Goal: Information Seeking & Learning: Learn about a topic

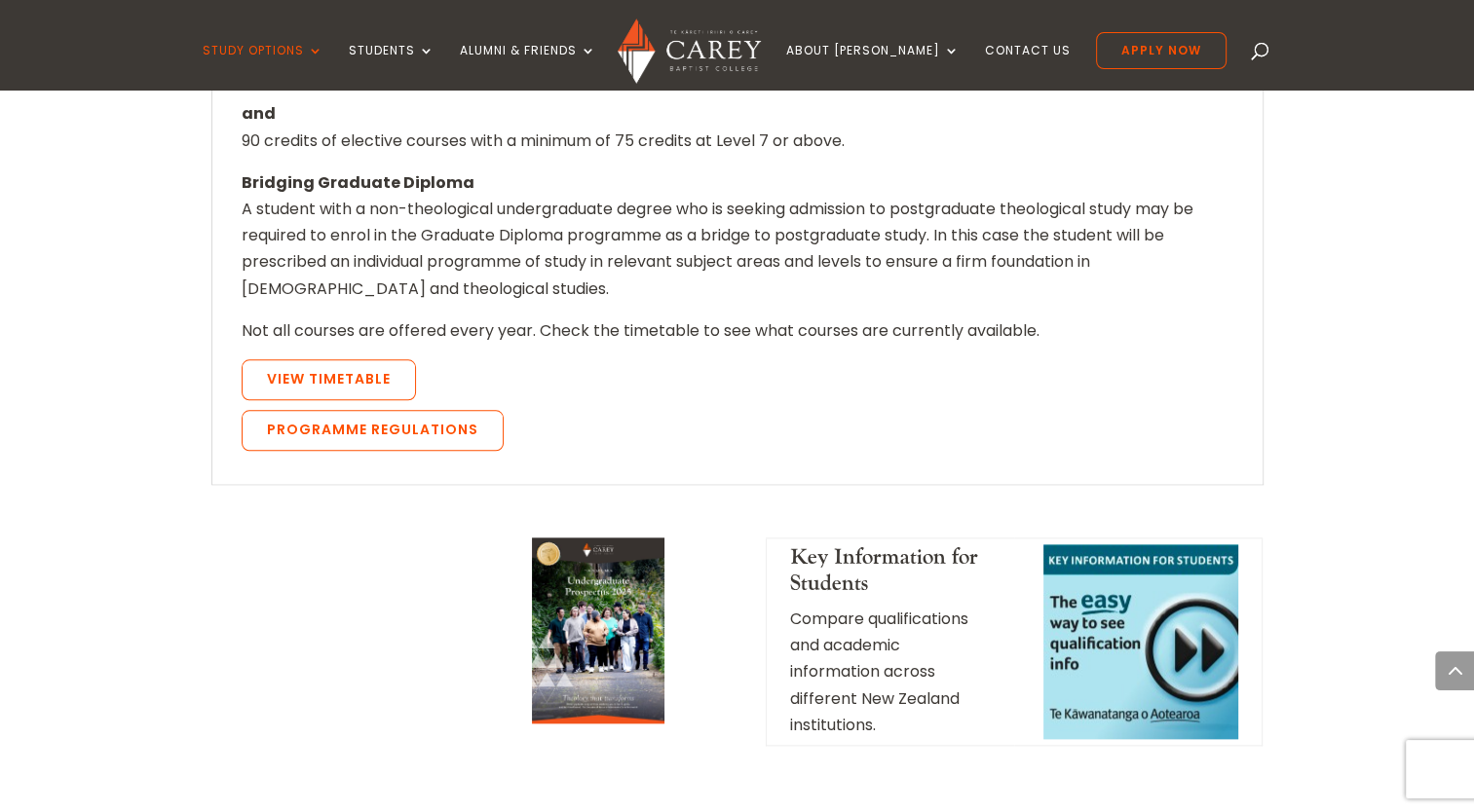
scroll to position [1948, 0]
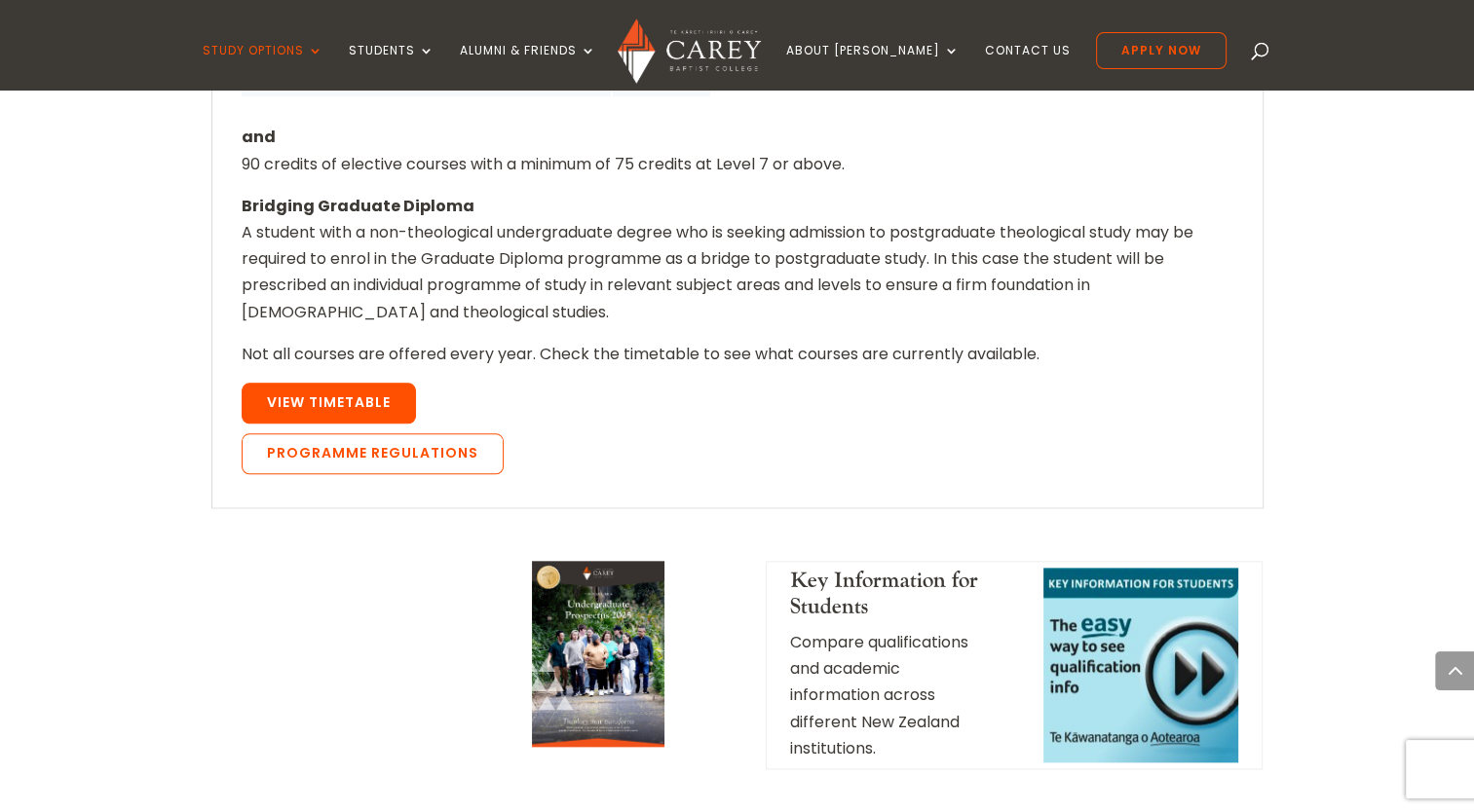
click at [362, 382] on link "View Timetable" at bounding box center [329, 402] width 175 height 41
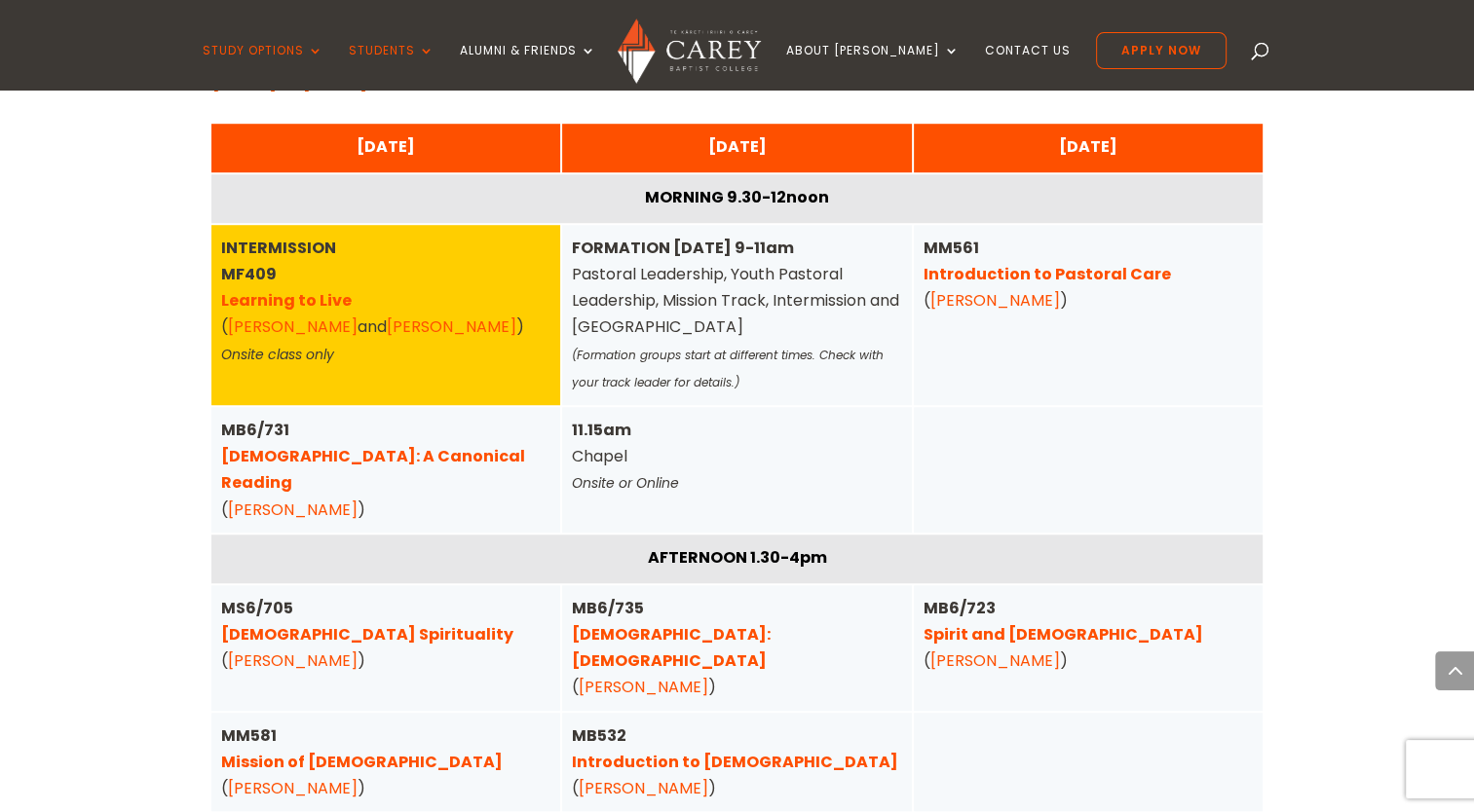
scroll to position [1330, 0]
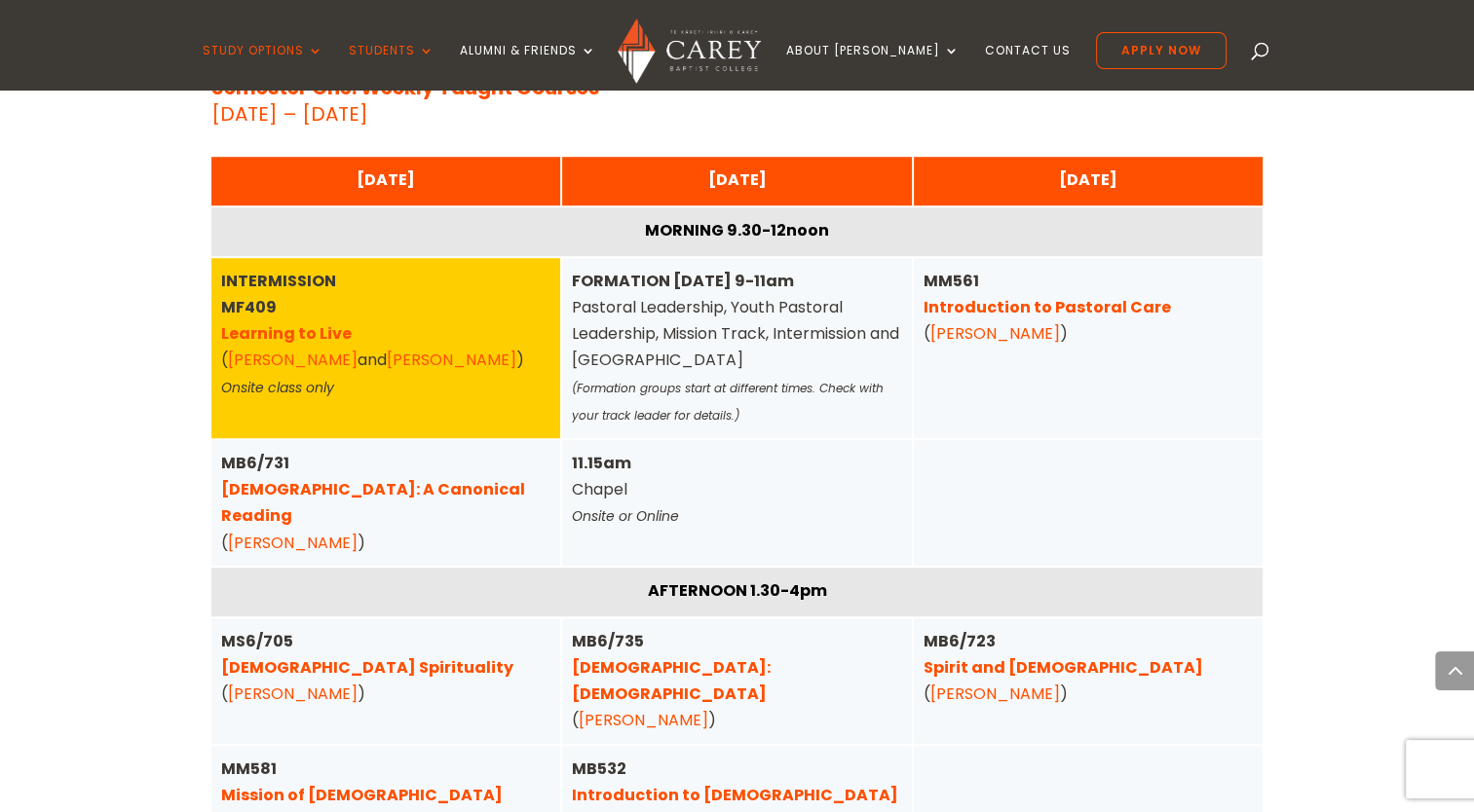
click at [379, 489] on link "[DEMOGRAPHIC_DATA]: A Canonical Reading" at bounding box center [373, 502] width 304 height 49
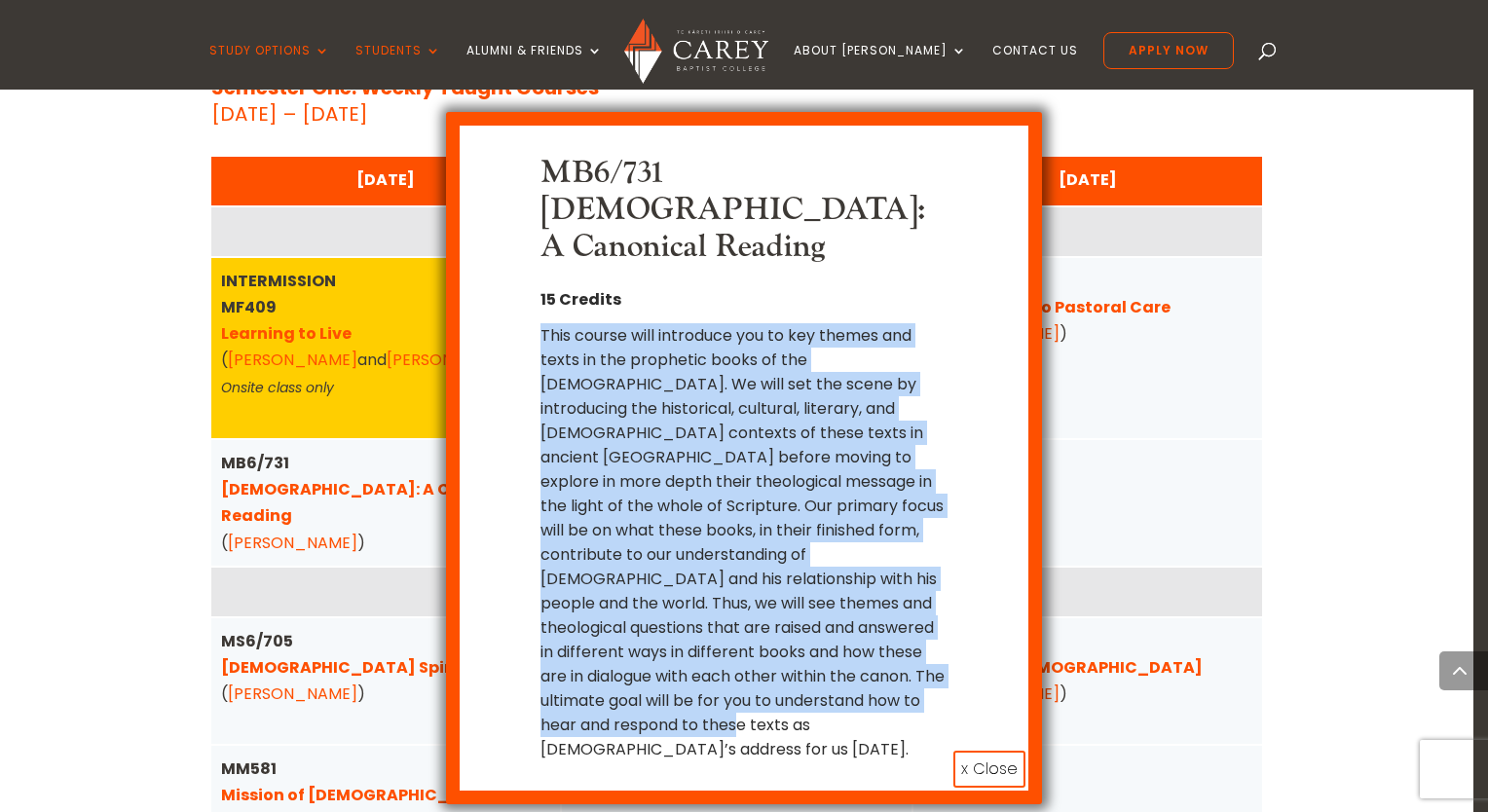
drag, startPoint x: 540, startPoint y: 294, endPoint x: 883, endPoint y: 652, distance: 495.8
click at [883, 652] on div "MB6/731 [DEMOGRAPHIC_DATA]: A Canonical Reading 15 Credits This course will int…" at bounding box center [743, 458] width 509 height 607
click at [886, 643] on div "This course will introduce you to key themes and texts in the prophetic books o…" at bounding box center [744, 542] width 408 height 438
click at [904, 661] on div "MB6/731 [DEMOGRAPHIC_DATA]: A Canonical Reading 15 Credits x Close" at bounding box center [743, 458] width 595 height 692
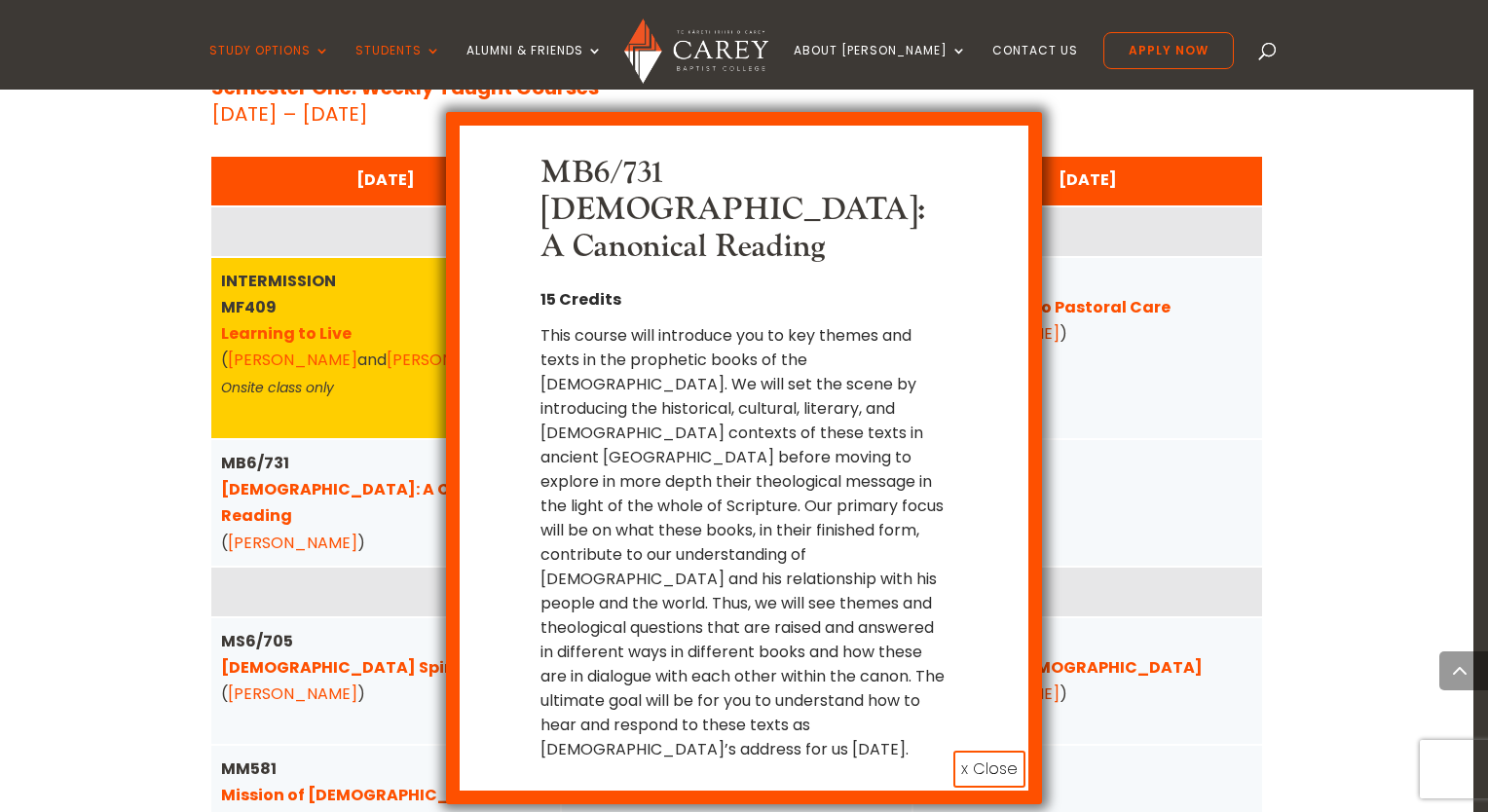
click at [981, 750] on button "x Close" at bounding box center [989, 768] width 72 height 37
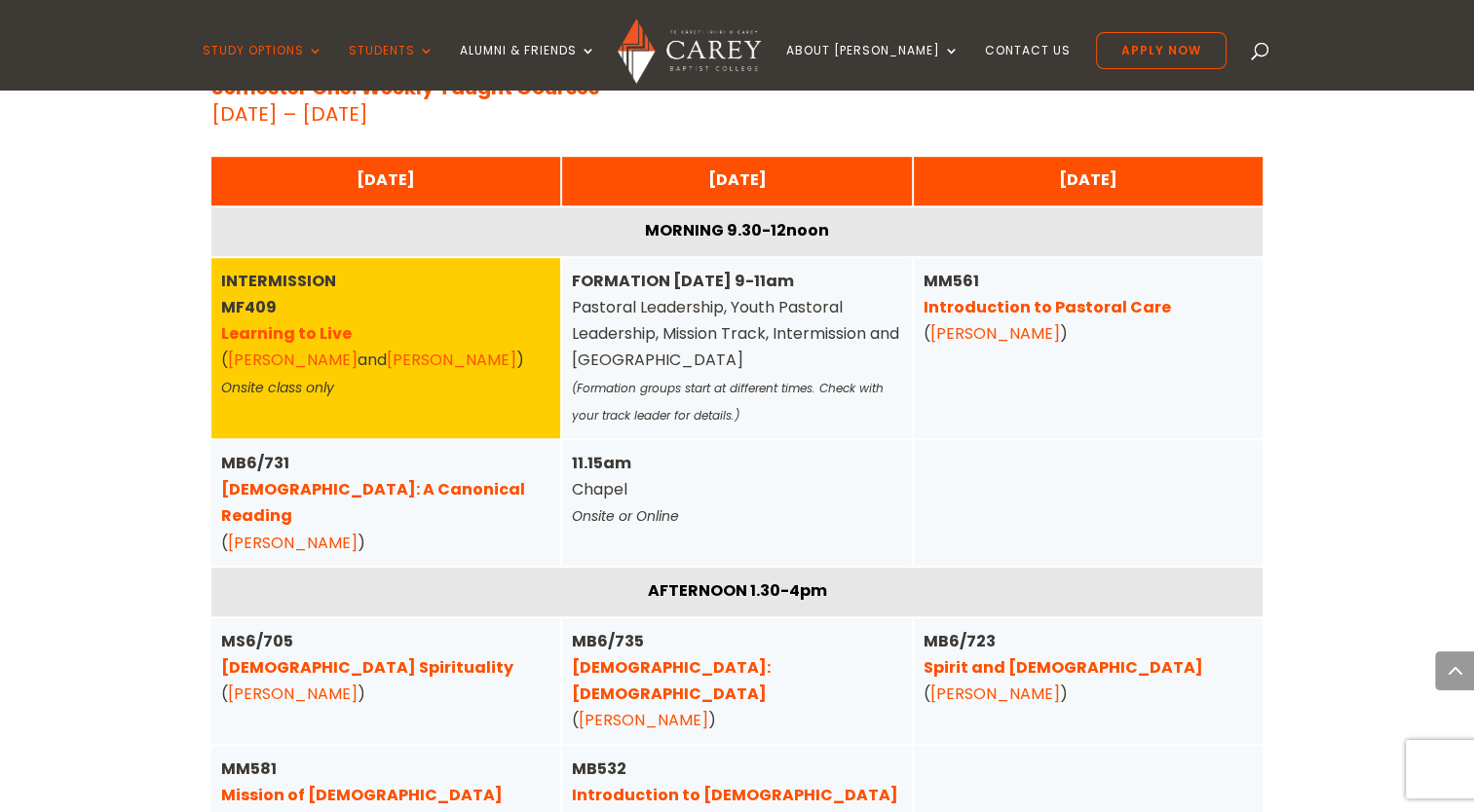
click at [332, 532] on link "Michael Rhodes" at bounding box center [293, 543] width 129 height 23
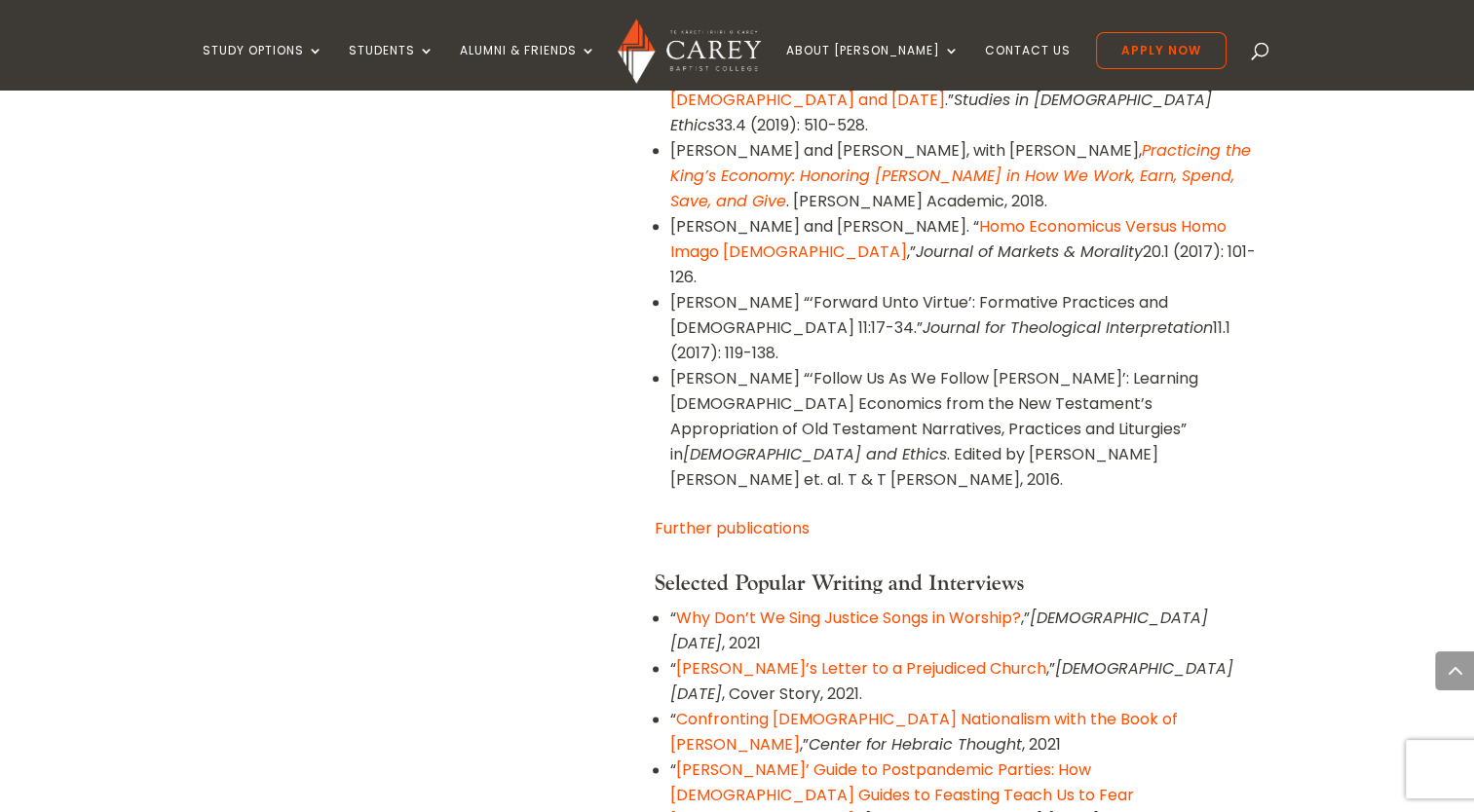
scroll to position [2727, 0]
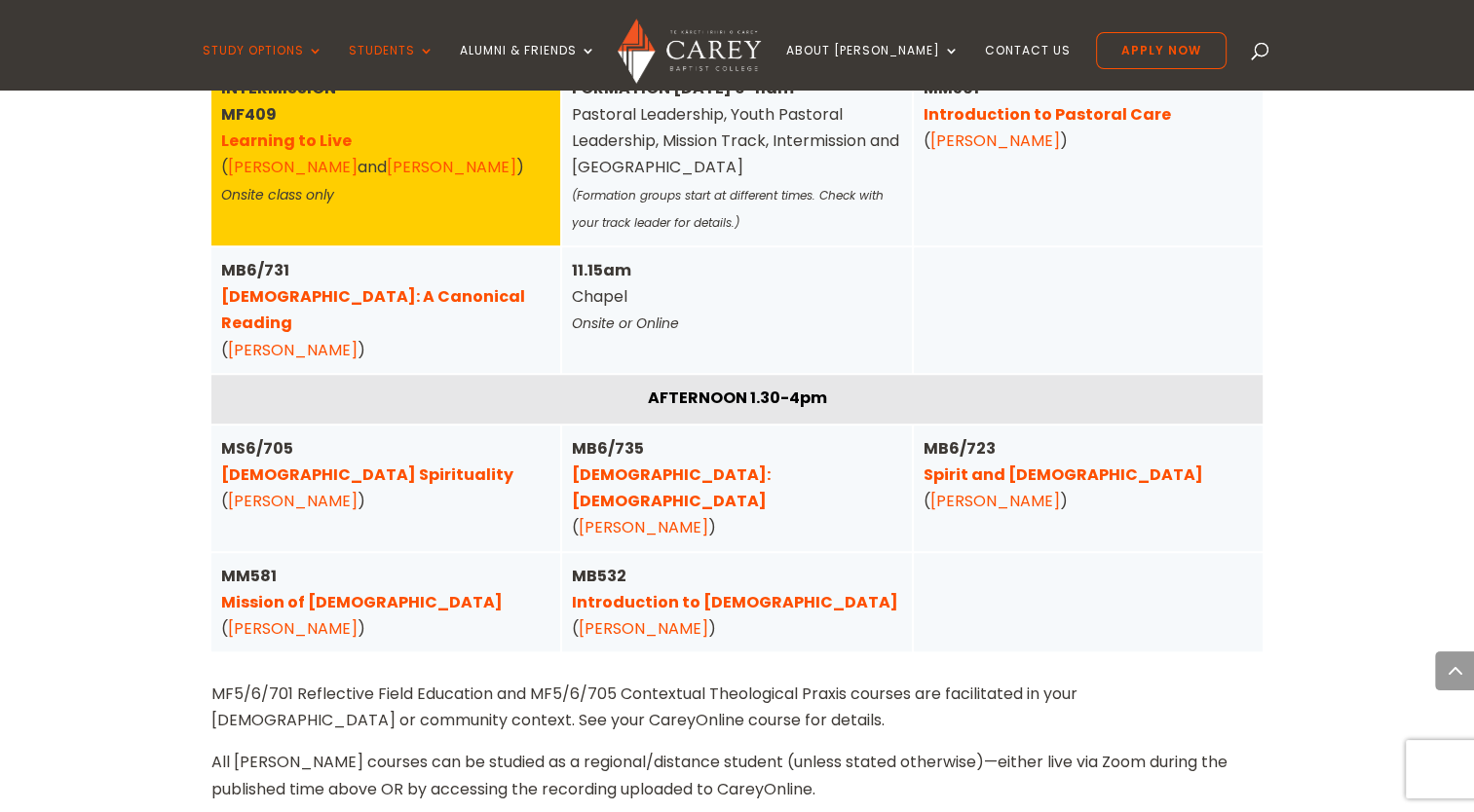
scroll to position [1525, 0]
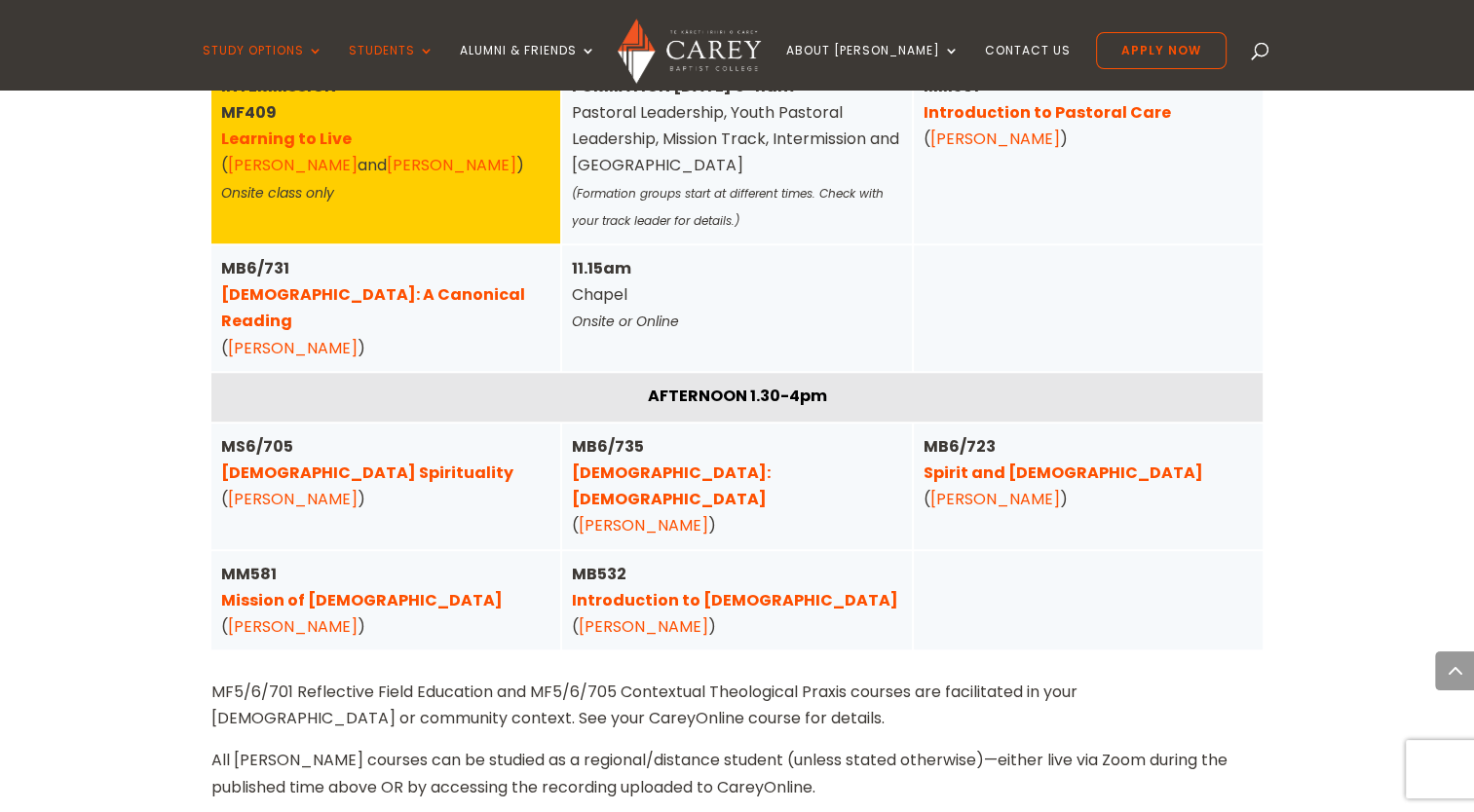
click at [305, 589] on link "Mission of [DEMOGRAPHIC_DATA]" at bounding box center [362, 600] width 281 height 23
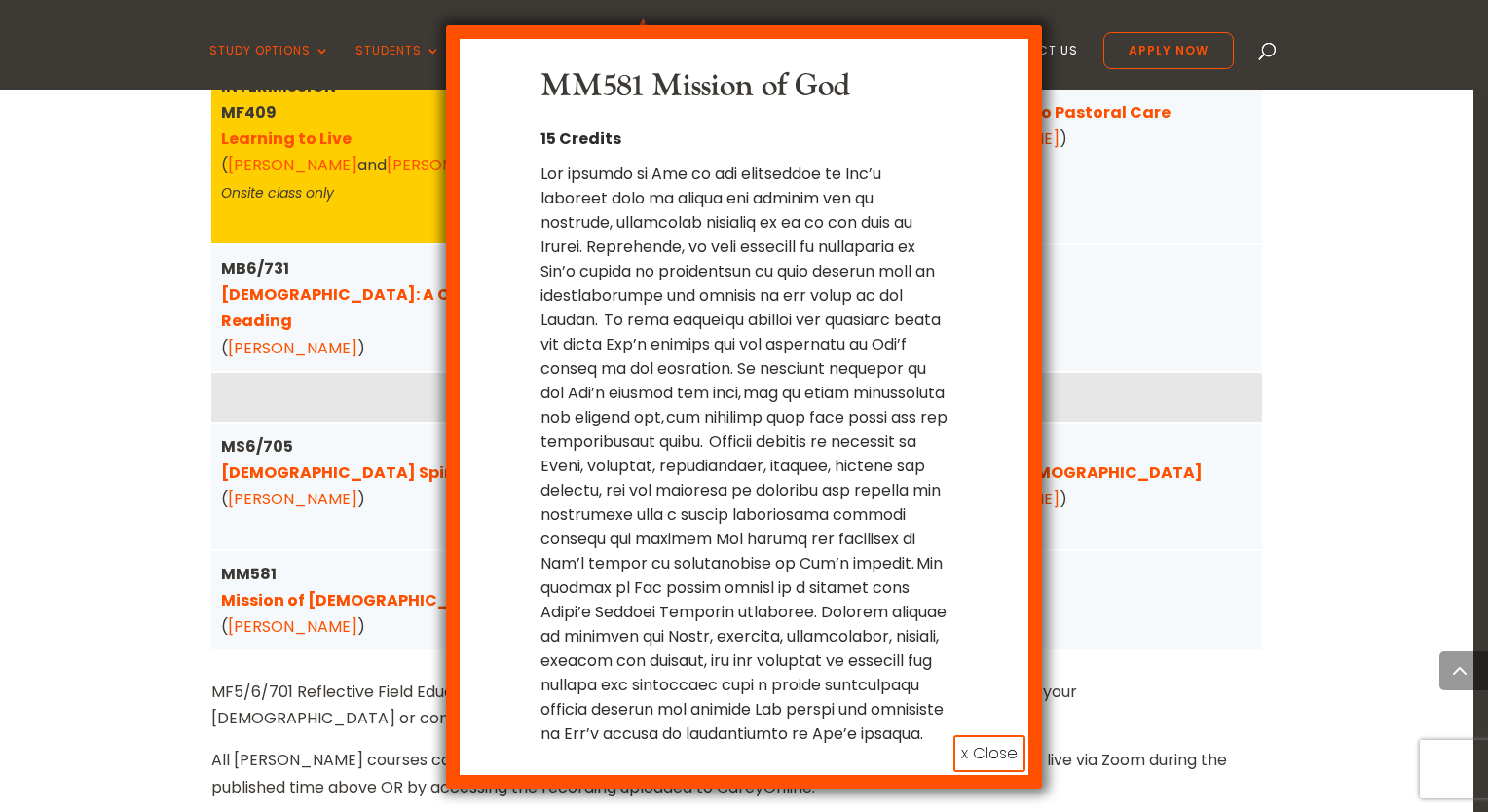
click at [995, 747] on button "x Close" at bounding box center [989, 753] width 72 height 37
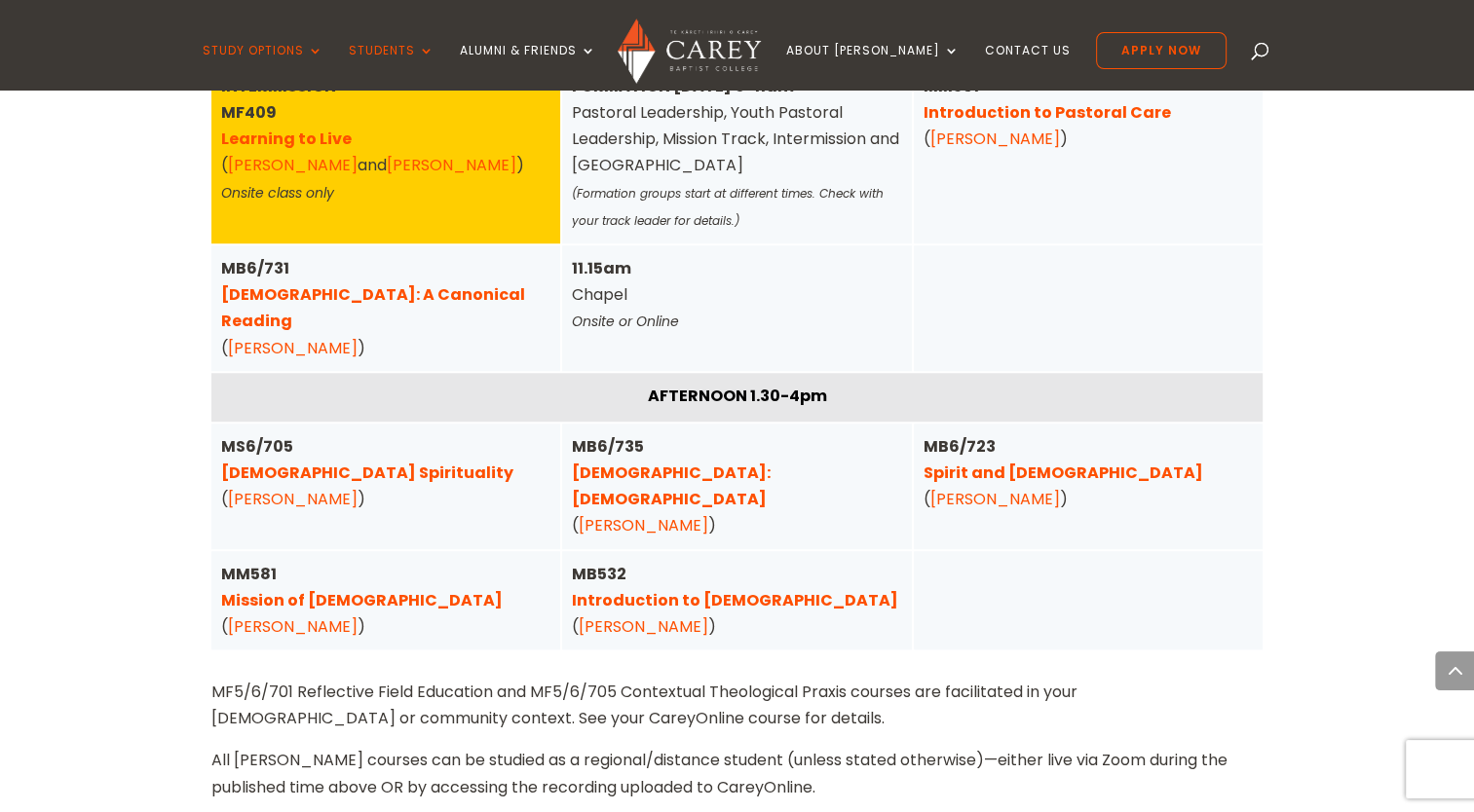
click at [612, 462] on link "[DEMOGRAPHIC_DATA]: [DEMOGRAPHIC_DATA]" at bounding box center [671, 485] width 199 height 49
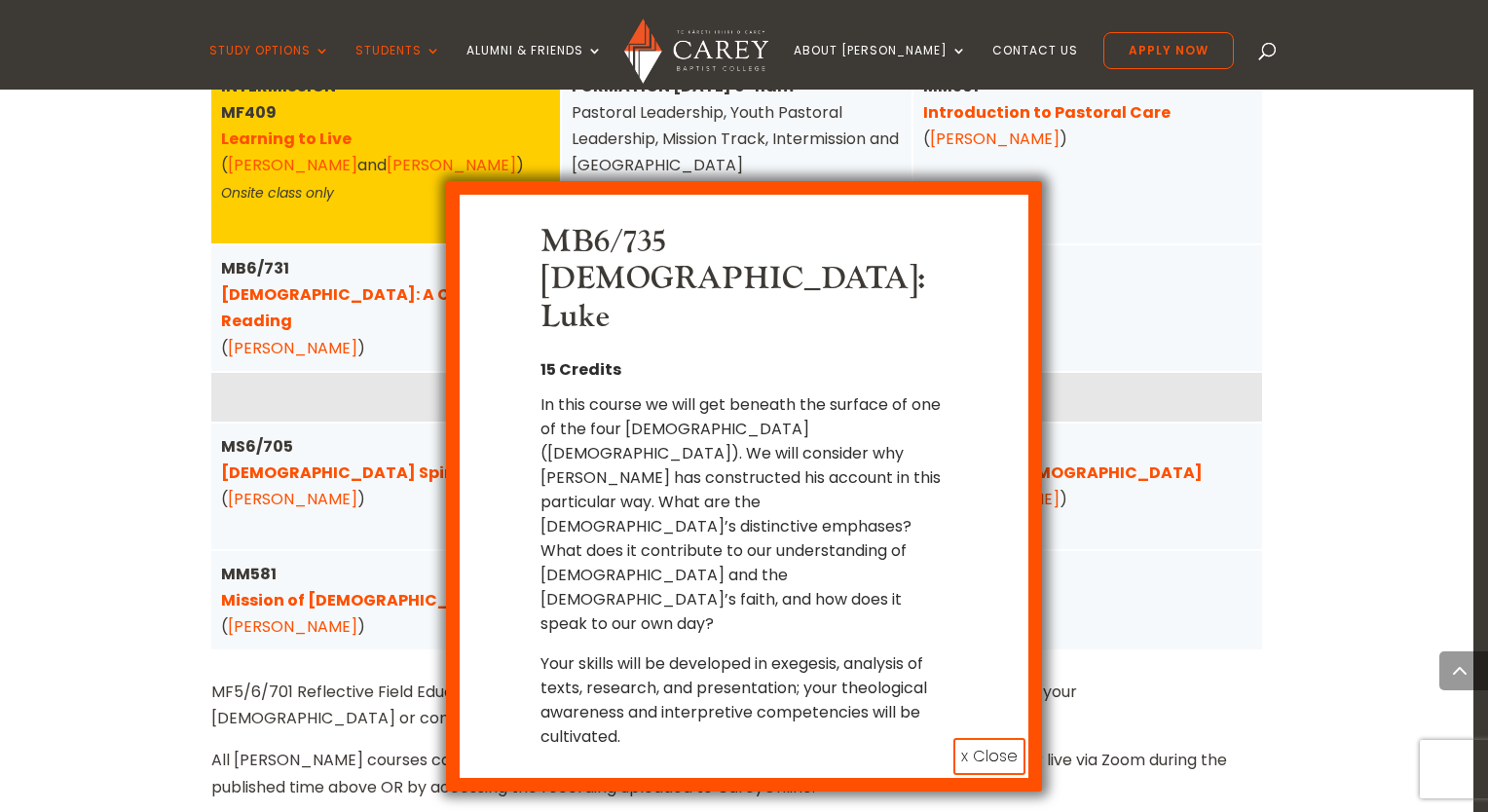
click at [970, 739] on button "x Close" at bounding box center [989, 756] width 72 height 37
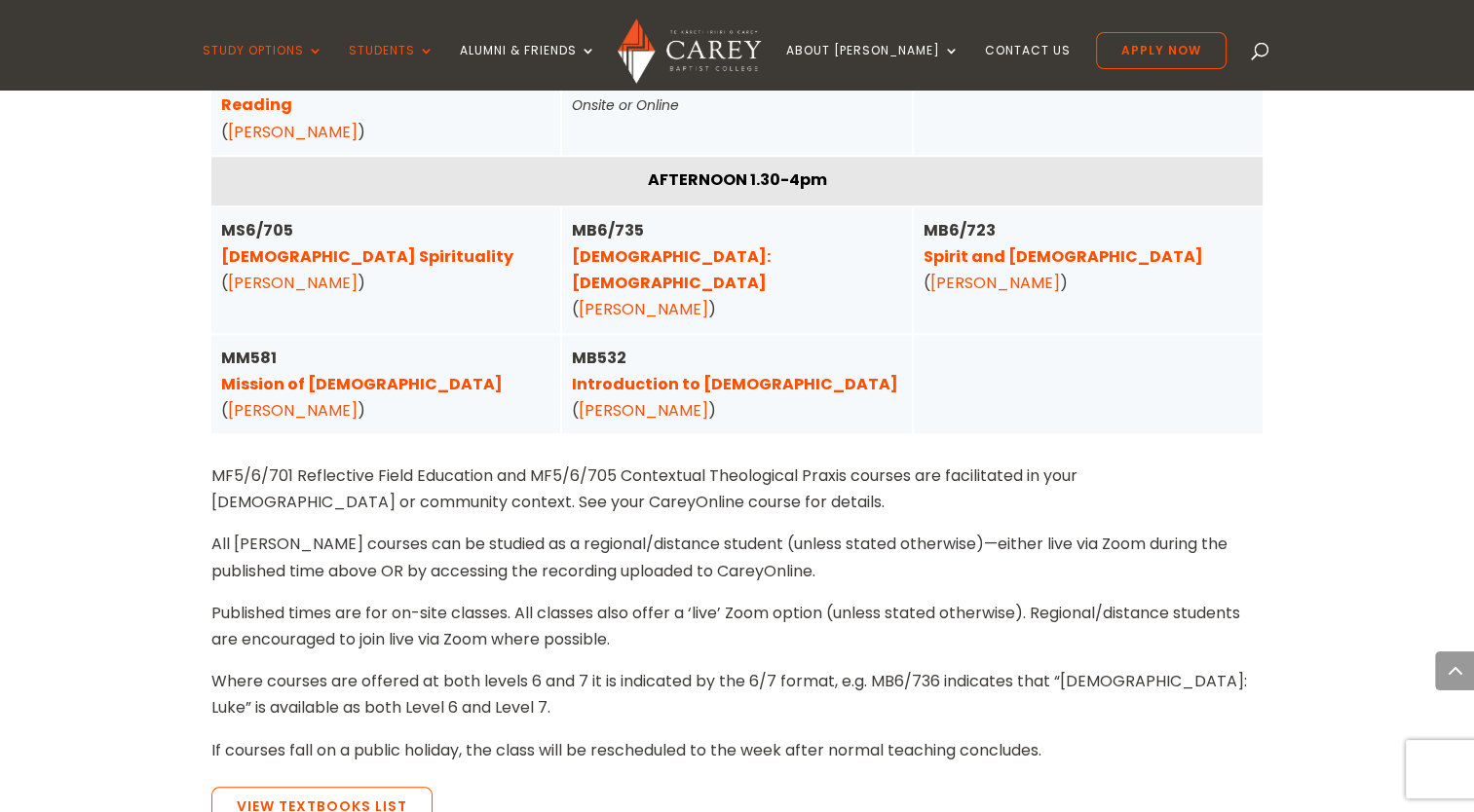
scroll to position [1817, 0]
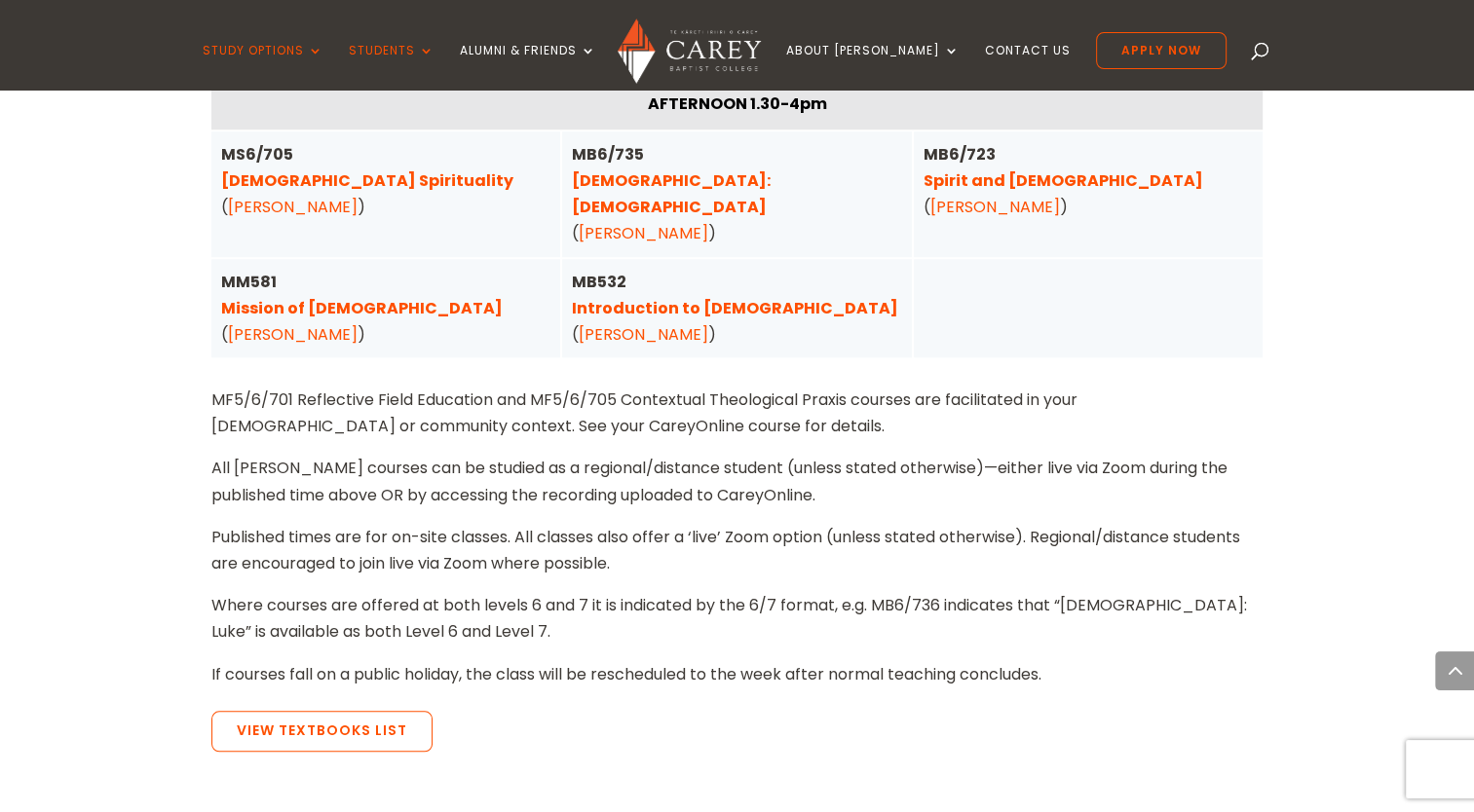
click at [541, 594] on p "Where courses are offered at both levels 6 and 7 it is indicated by the 6/7 for…" at bounding box center [737, 625] width 1052 height 68
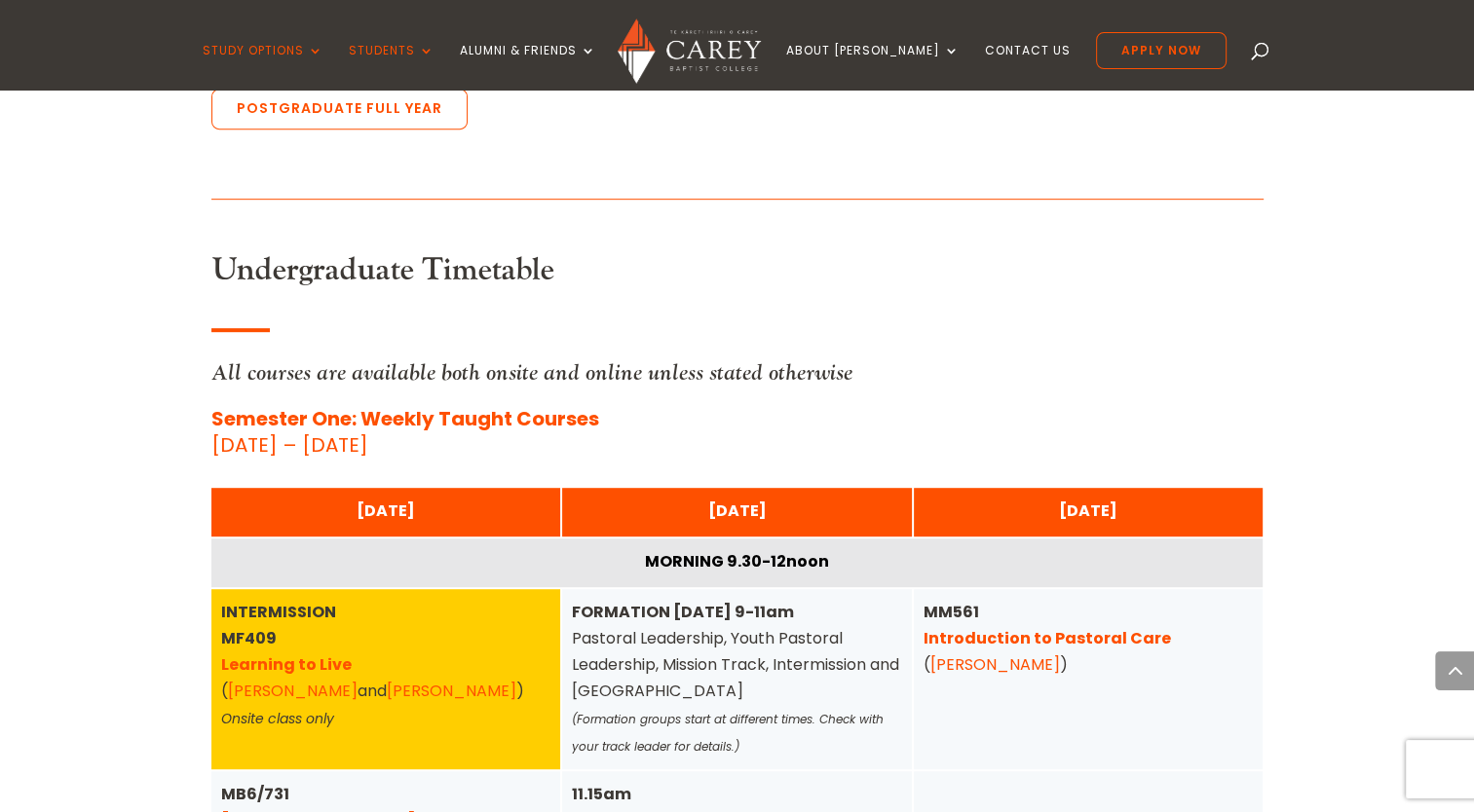
scroll to position [843, 0]
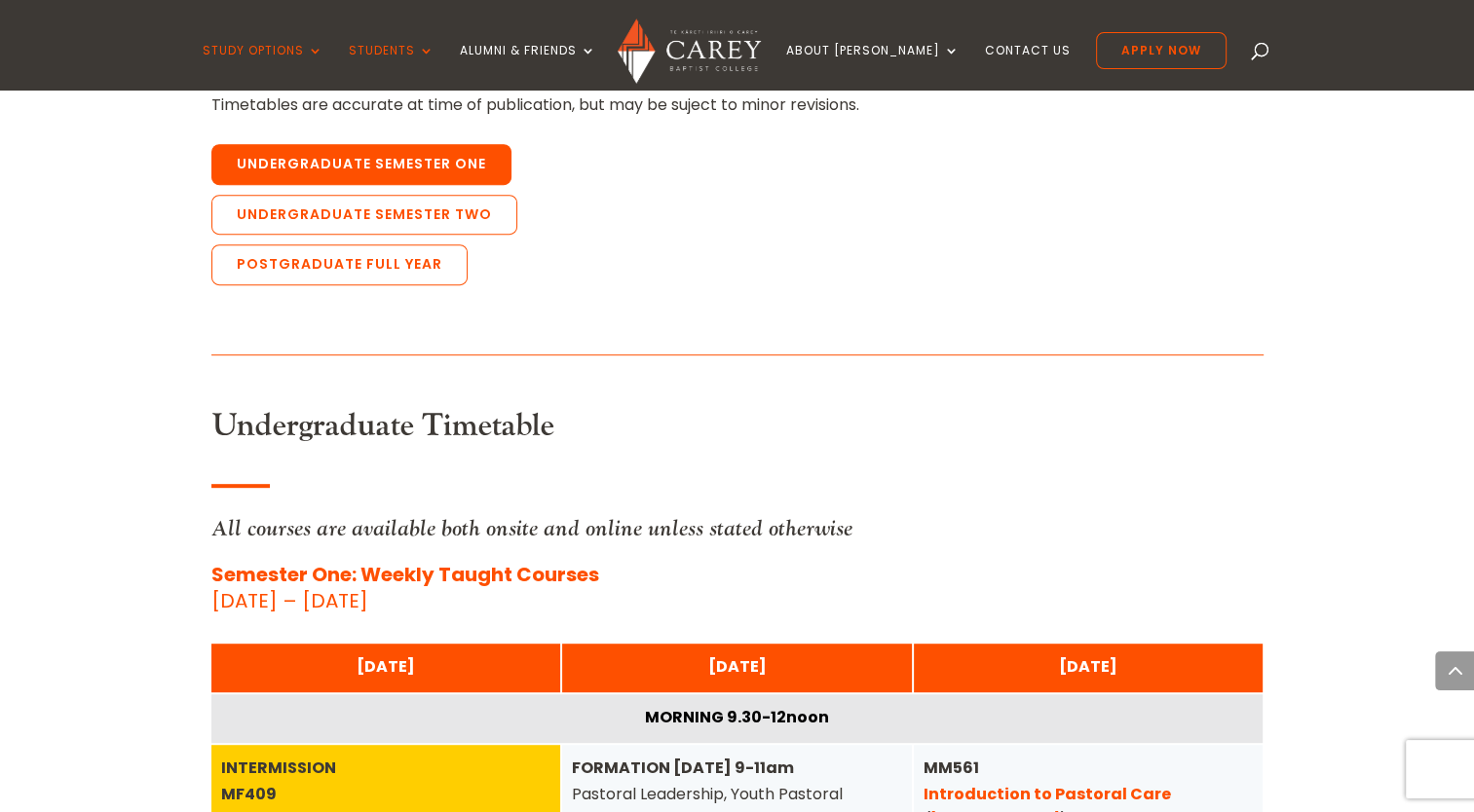
click at [385, 155] on link "Undergraduate Semester One" at bounding box center [362, 164] width 300 height 41
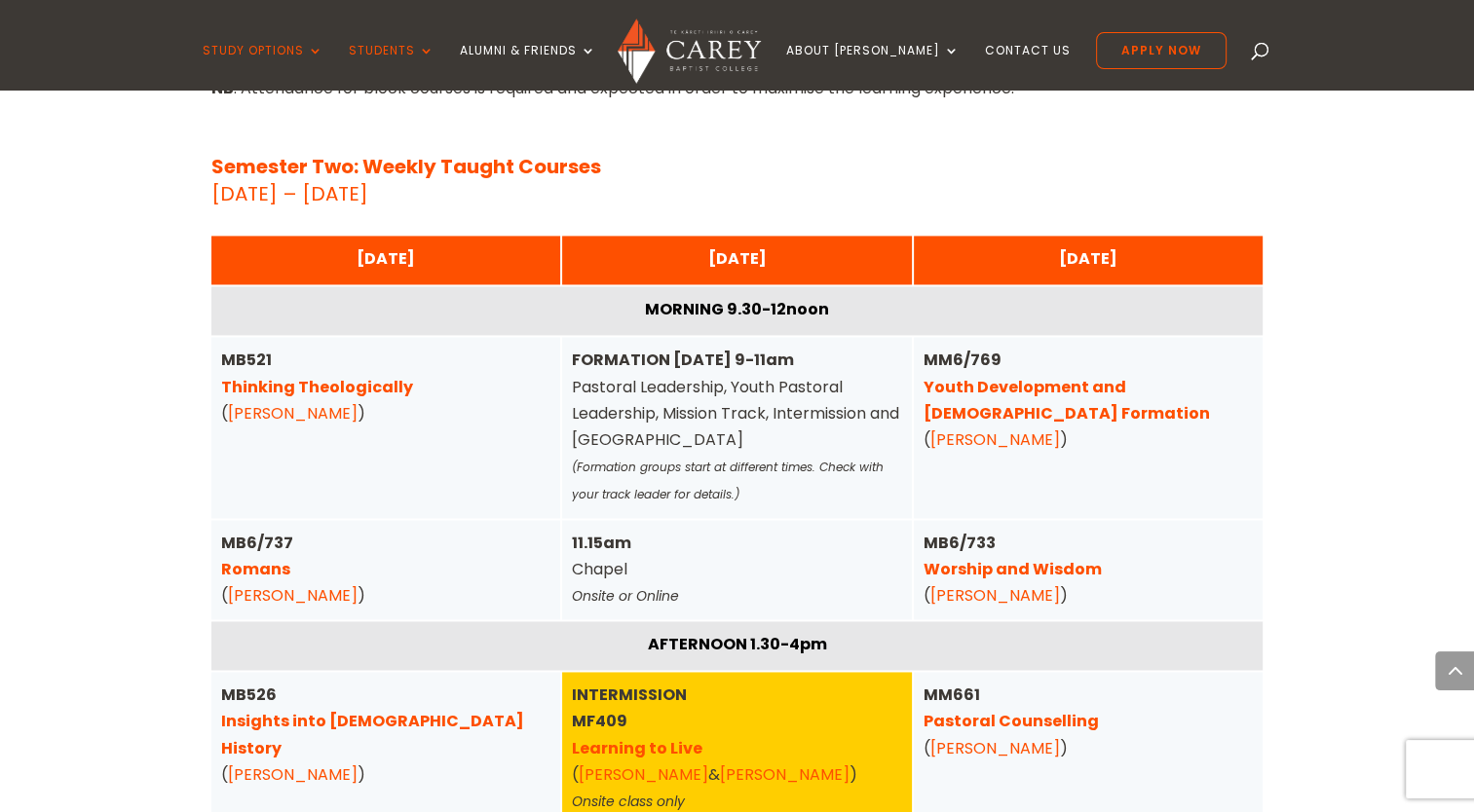
scroll to position [2888, 0]
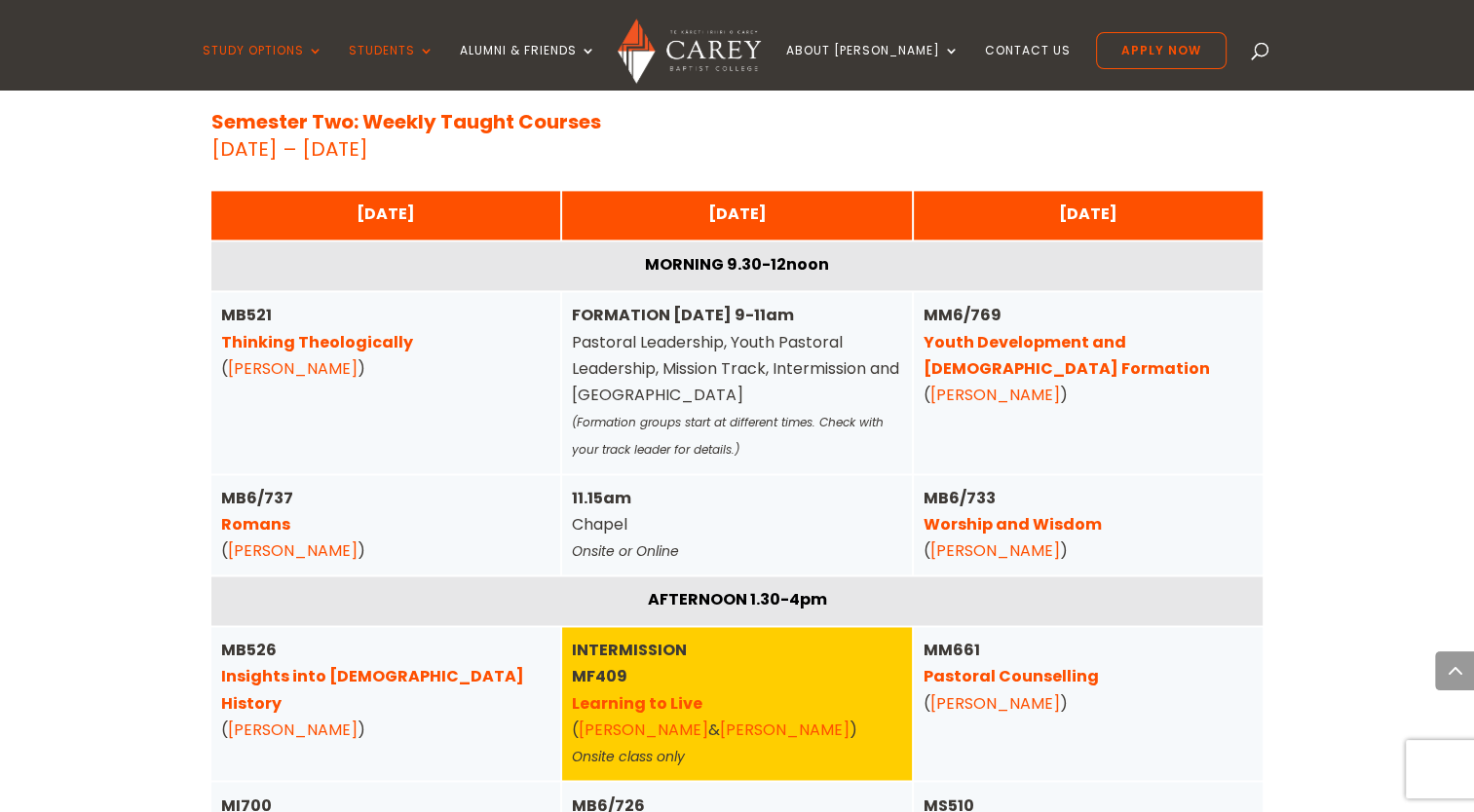
click at [1022, 513] on link "Worship and Wisdom" at bounding box center [1013, 524] width 179 height 23
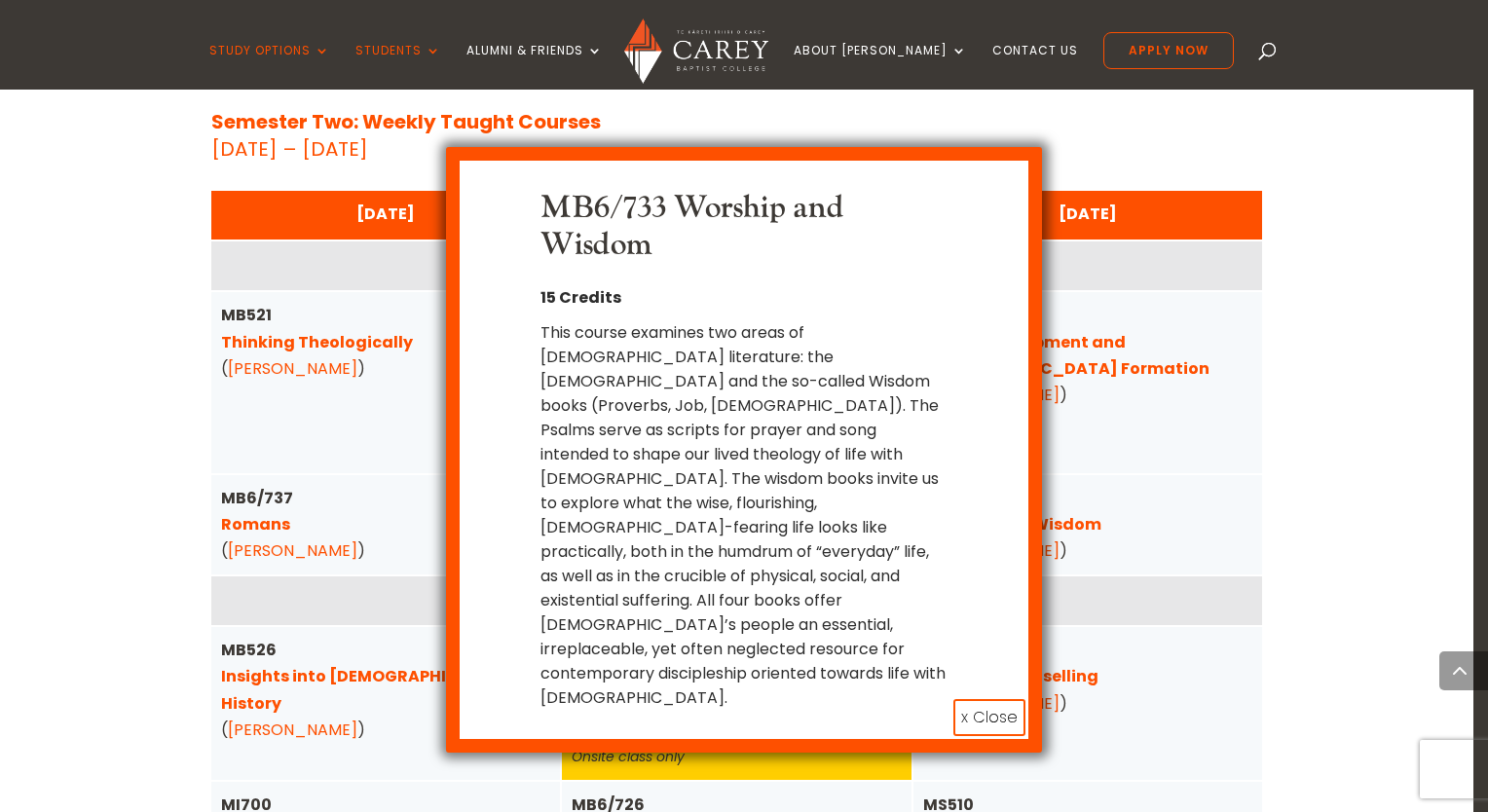
click at [975, 699] on button "x Close" at bounding box center [989, 717] width 72 height 37
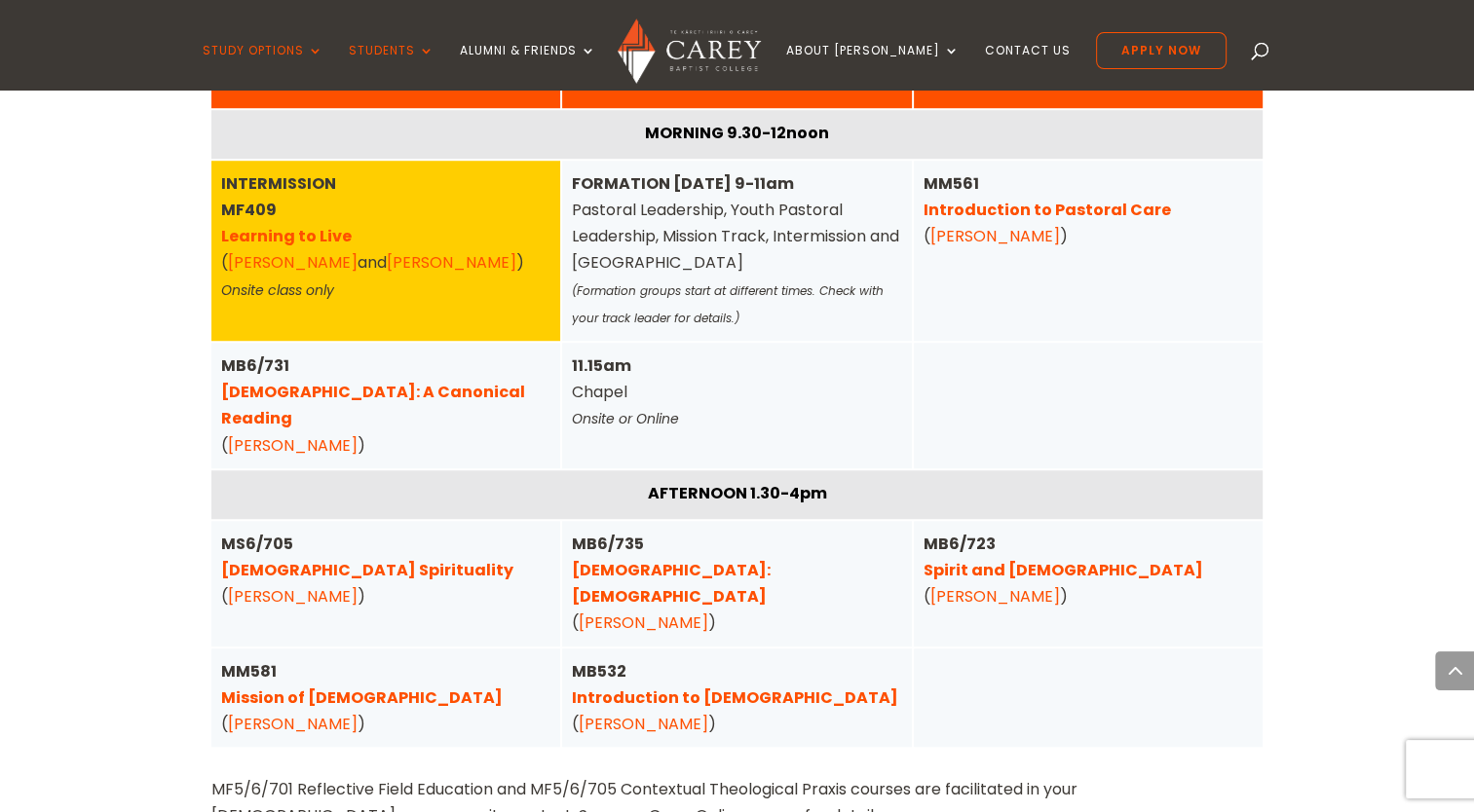
scroll to position [1330, 0]
